Goal: Task Accomplishment & Management: Manage account settings

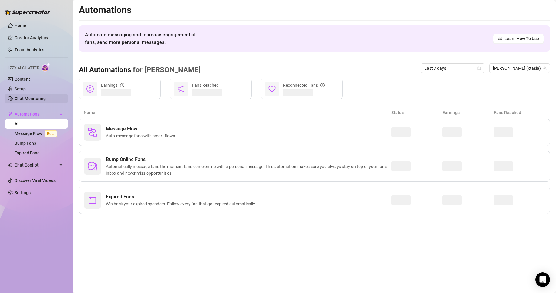
click at [35, 97] on link "Chat Monitoring" at bounding box center [30, 98] width 31 height 5
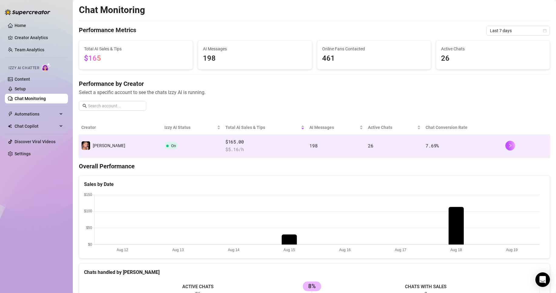
click at [124, 146] on td "[PERSON_NAME]" at bounding box center [120, 146] width 83 height 22
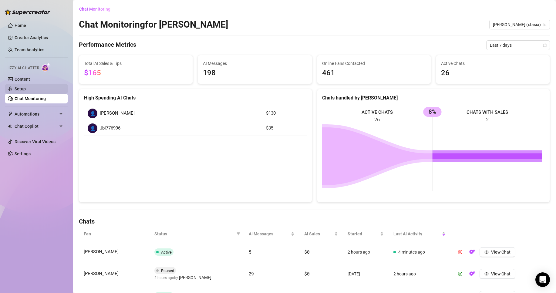
click at [26, 88] on link "Setup" at bounding box center [20, 88] width 11 height 5
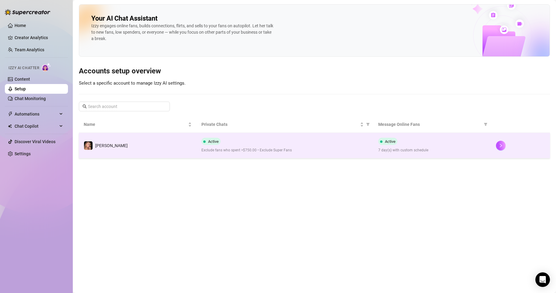
click at [149, 144] on td "[PERSON_NAME]" at bounding box center [138, 145] width 118 height 25
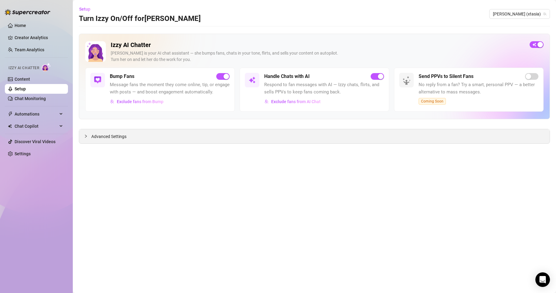
click at [137, 137] on div "Advanced Settings" at bounding box center [314, 136] width 470 height 14
click at [121, 141] on div "Advanced Settings" at bounding box center [314, 136] width 470 height 14
click at [113, 136] on span "Advanced Settings" at bounding box center [108, 136] width 35 height 7
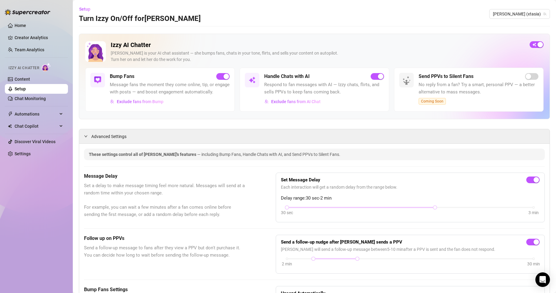
drag, startPoint x: 169, startPoint y: 200, endPoint x: 177, endPoint y: 89, distance: 111.2
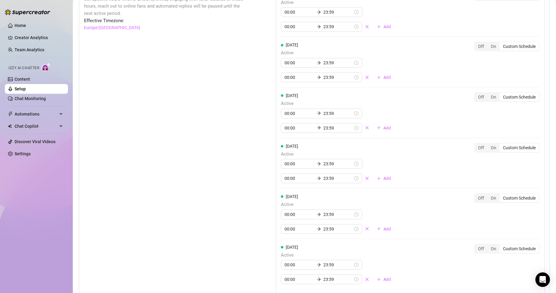
scroll to position [611, 0]
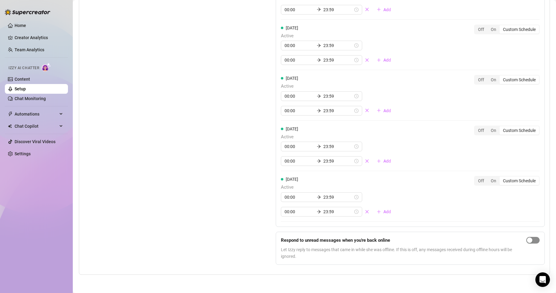
click at [527, 240] on button "button" at bounding box center [532, 240] width 13 height 7
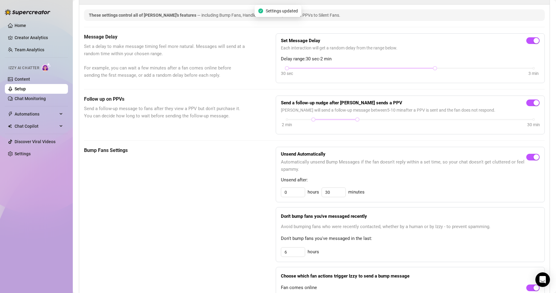
scroll to position [5, 0]
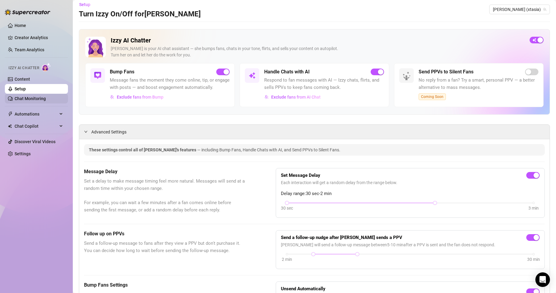
click at [46, 98] on link "Chat Monitoring" at bounding box center [30, 98] width 31 height 5
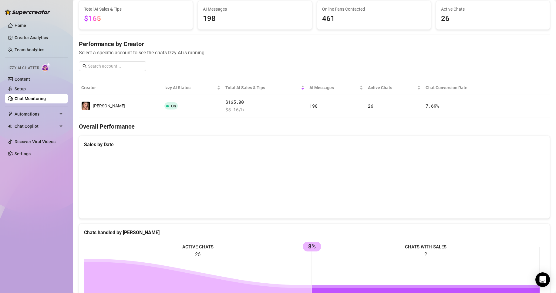
scroll to position [35, 0]
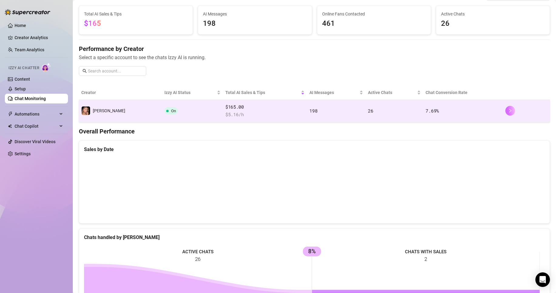
click at [508, 112] on icon "right" at bounding box center [510, 111] width 4 height 4
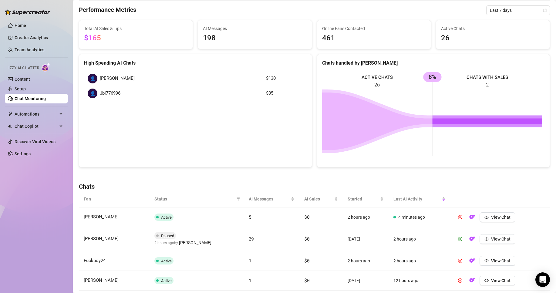
click at [422, 78] on rect at bounding box center [432, 116] width 220 height 91
click at [389, 120] on icon at bounding box center [377, 121] width 110 height 58
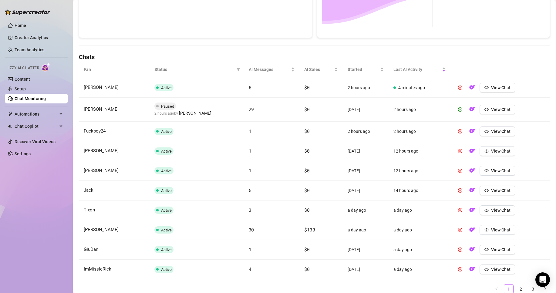
scroll to position [186, 0]
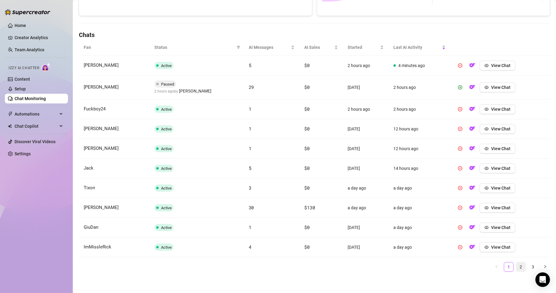
click at [516, 265] on link "2" at bounding box center [520, 266] width 9 height 9
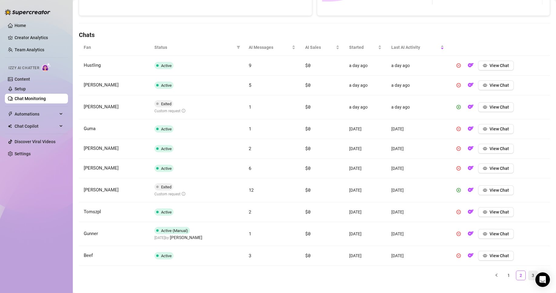
click at [528, 274] on link "3" at bounding box center [532, 275] width 9 height 9
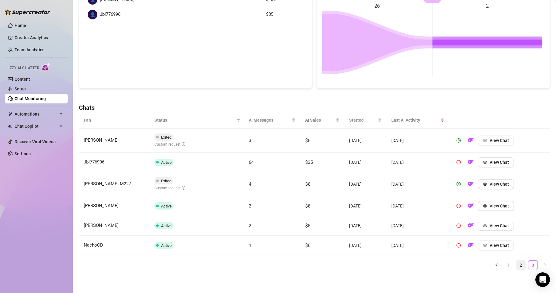
click at [516, 266] on link "2" at bounding box center [520, 264] width 9 height 9
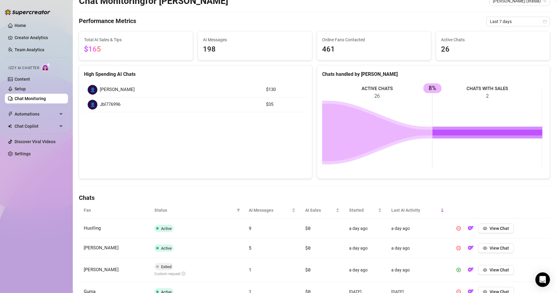
scroll to position [0, 0]
